Goal: Find contact information: Find contact information

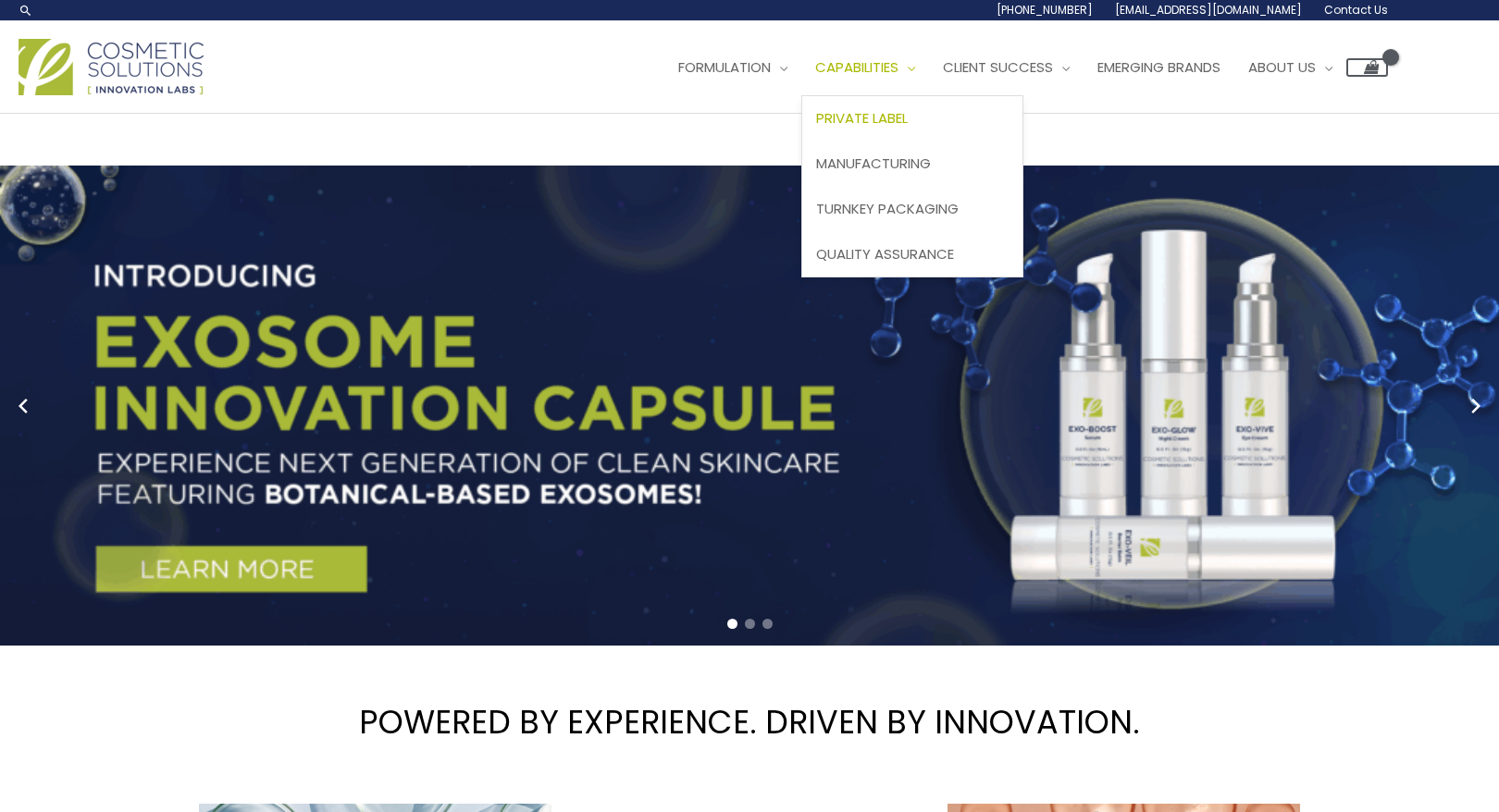
click at [816, 128] on span "Private Label" at bounding box center [862, 118] width 92 height 19
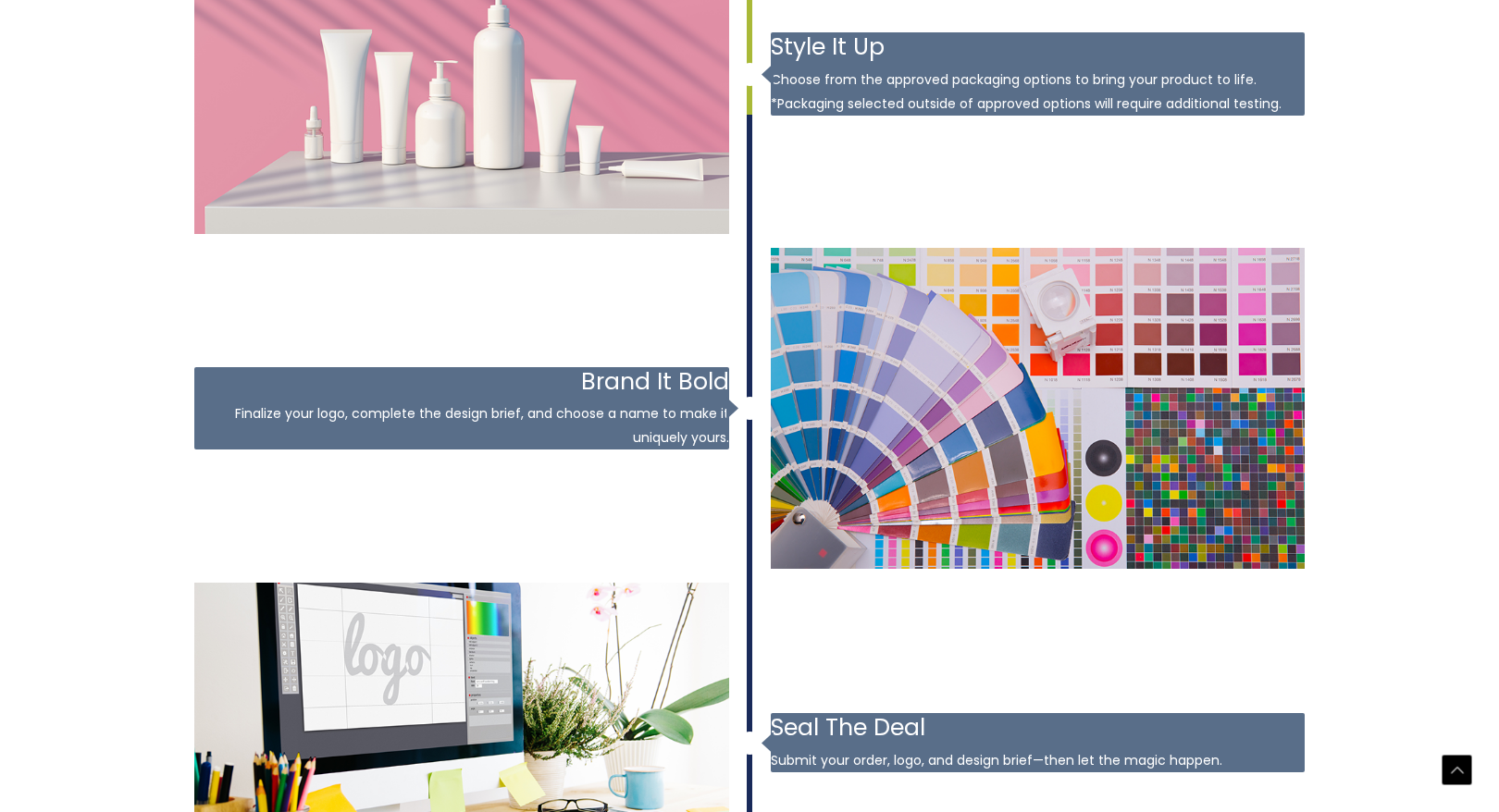
scroll to position [2785, 0]
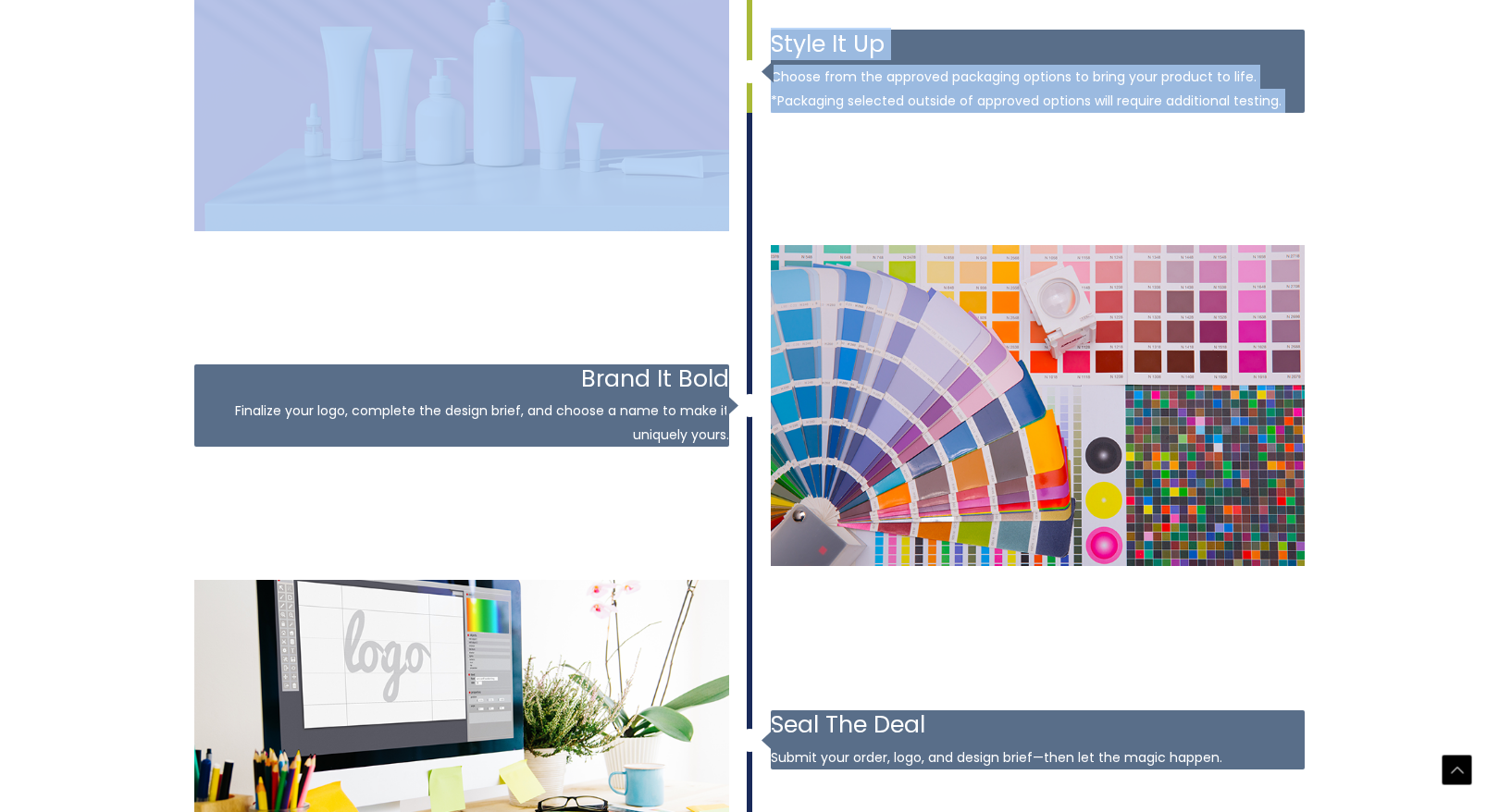
drag, startPoint x: 745, startPoint y: 168, endPoint x: 679, endPoint y: 473, distance: 312.1
click at [725, 489] on div "January 1, 2019 Try It and Make It Yours Choose your samples and experience the…" at bounding box center [750, 406] width 1111 height 1658
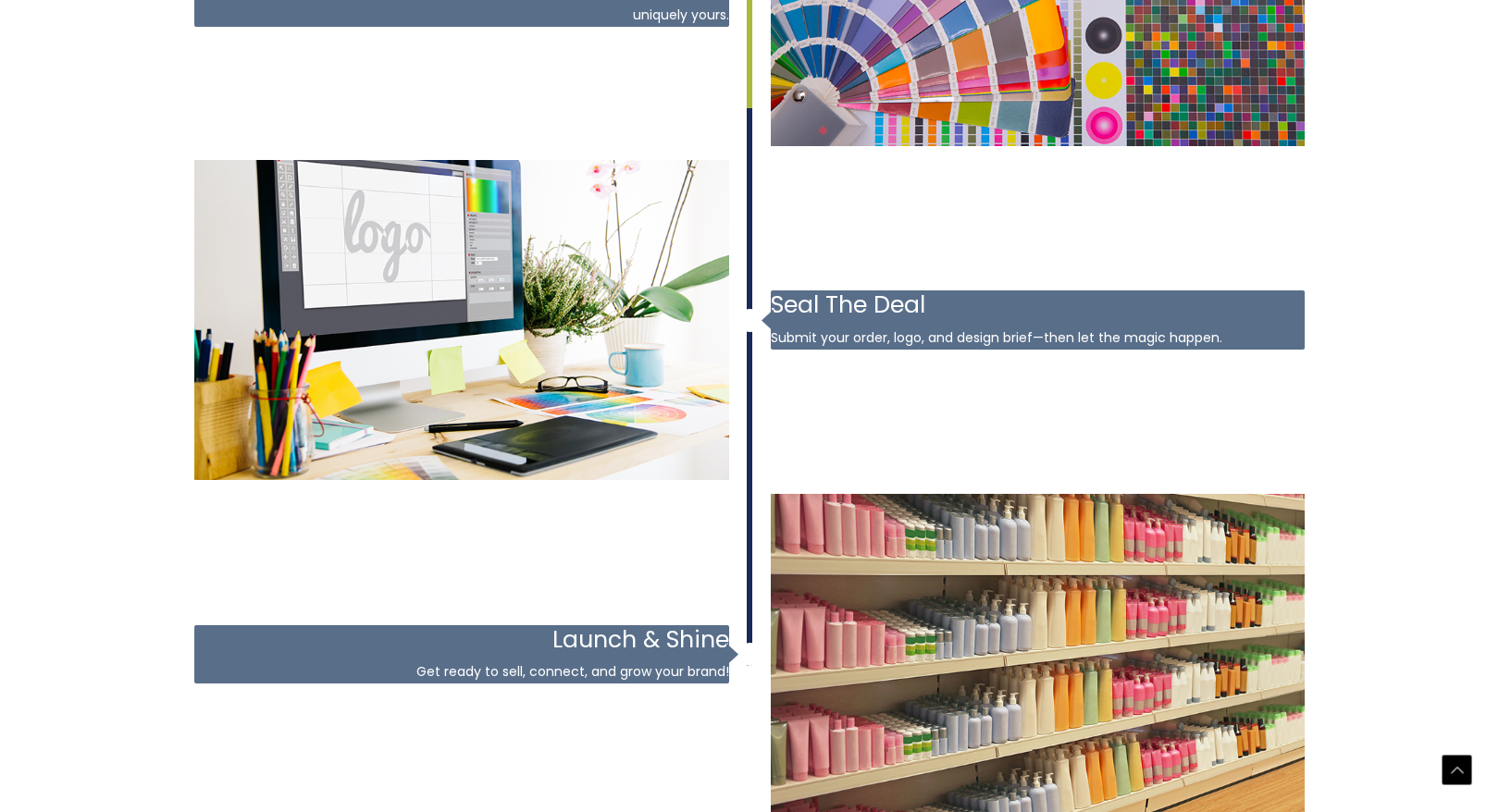
scroll to position [3204, 0]
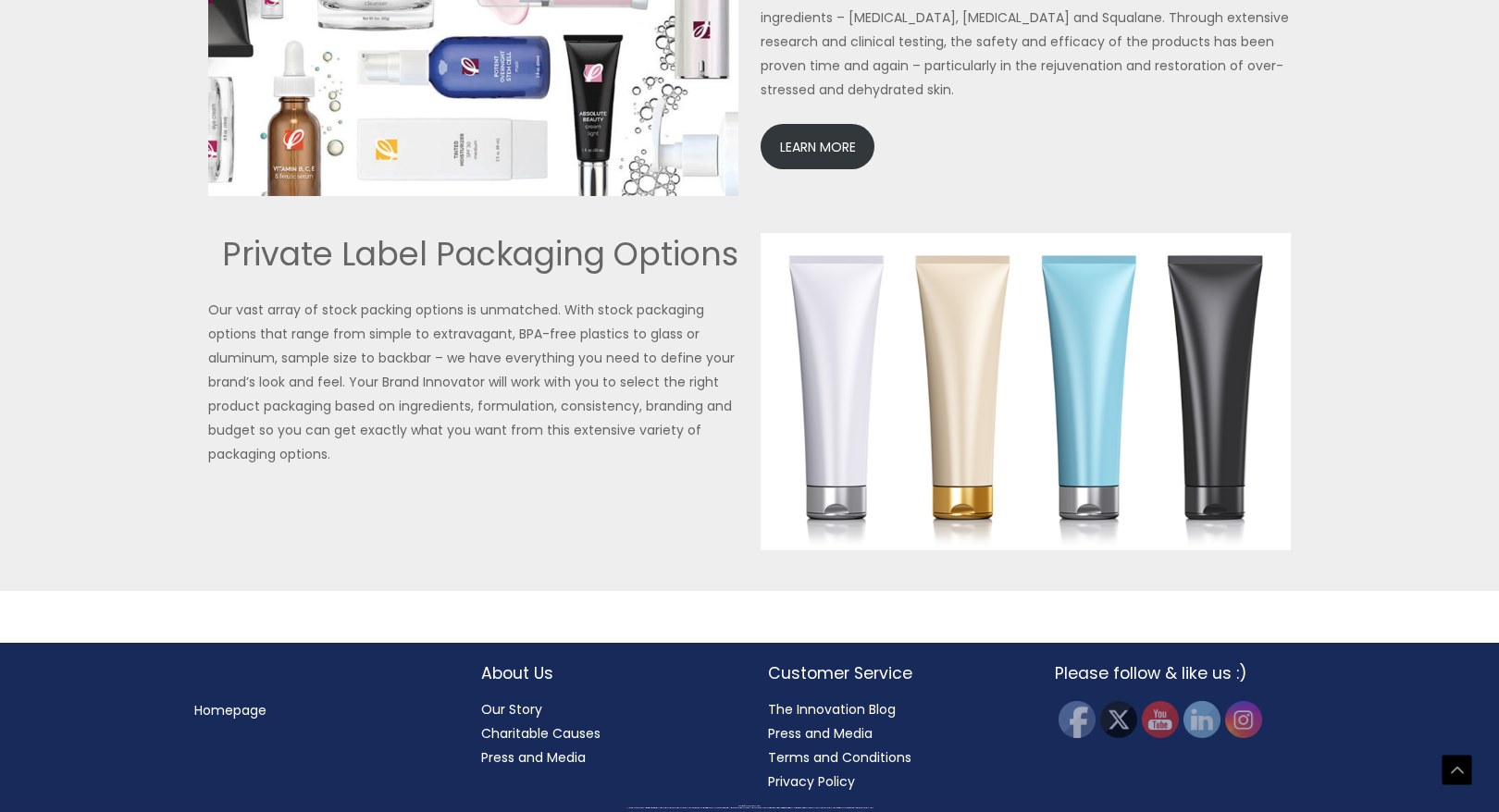
scroll to position [4542, 0]
click at [817, 170] on link "LEARN MORE" at bounding box center [817, 147] width 113 height 46
